Goal: Find specific page/section: Find specific page/section

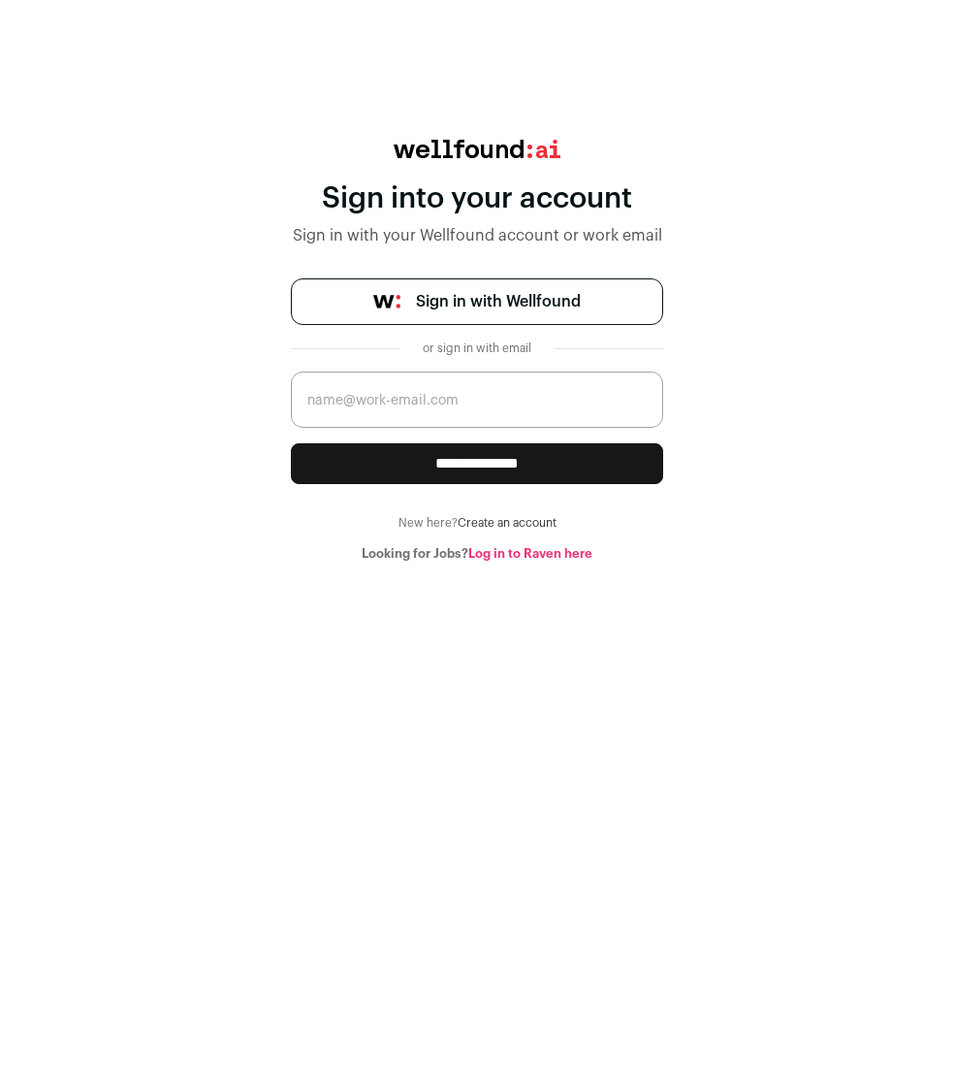
click at [581, 316] on link "Sign in with Wellfound" at bounding box center [477, 301] width 372 height 47
click at [553, 304] on span "Sign in with Wellfound" at bounding box center [498, 301] width 165 height 23
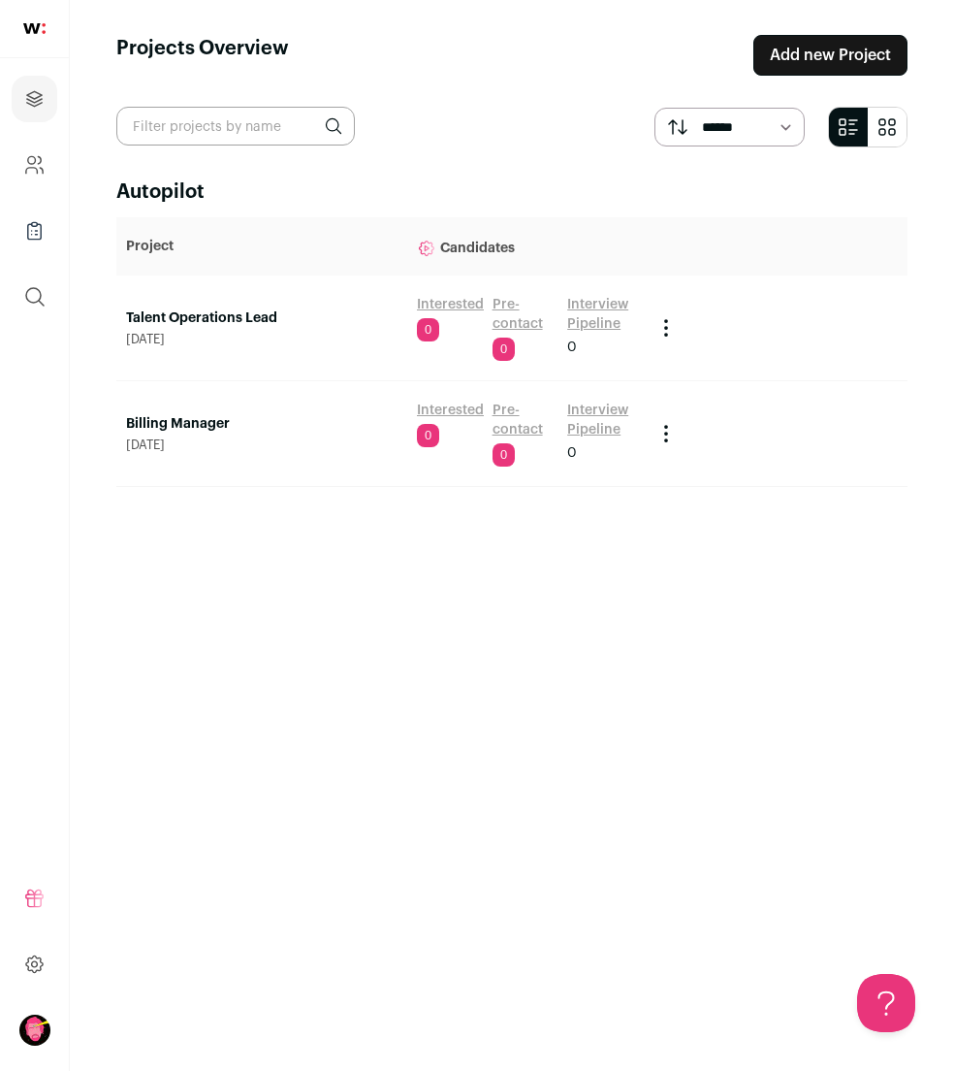
click at [155, 322] on link "Talent Operations Lead" at bounding box center [262, 317] width 272 height 19
